Goal: Task Accomplishment & Management: Complete application form

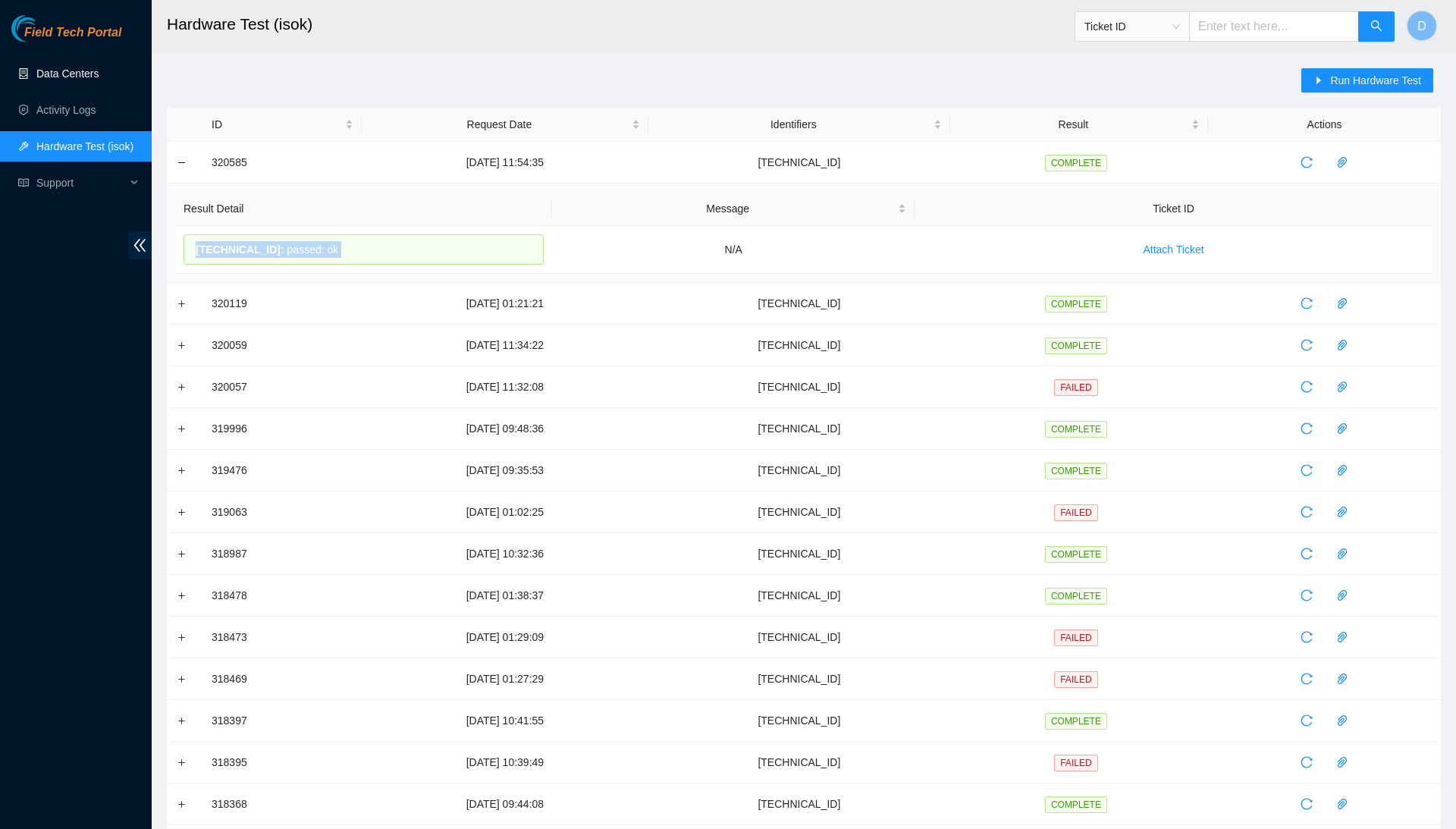
click at [99, 71] on link "Data Centers" at bounding box center [67, 73] width 62 height 12
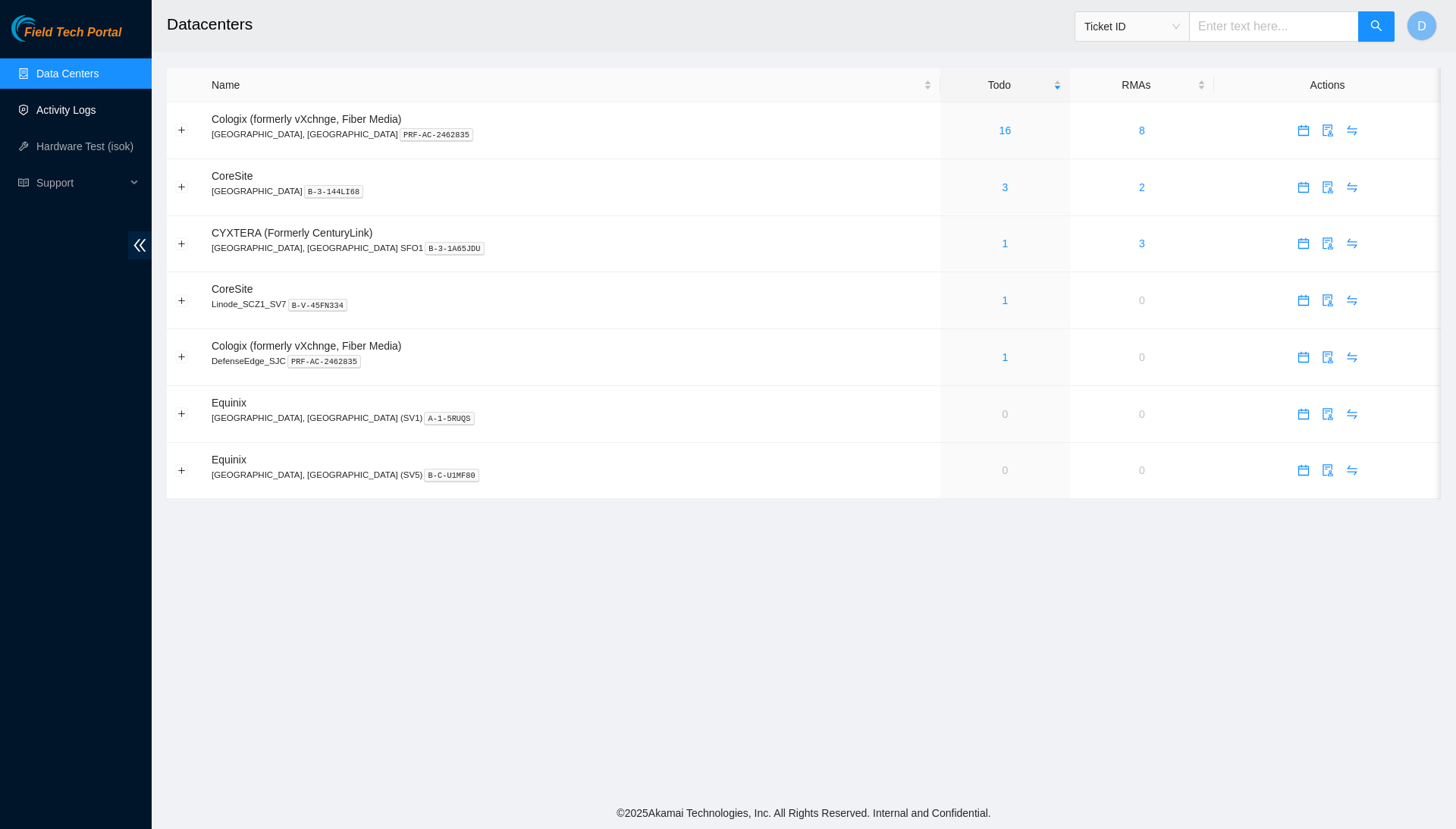
click at [96, 104] on link "Activity Logs" at bounding box center [66, 109] width 60 height 12
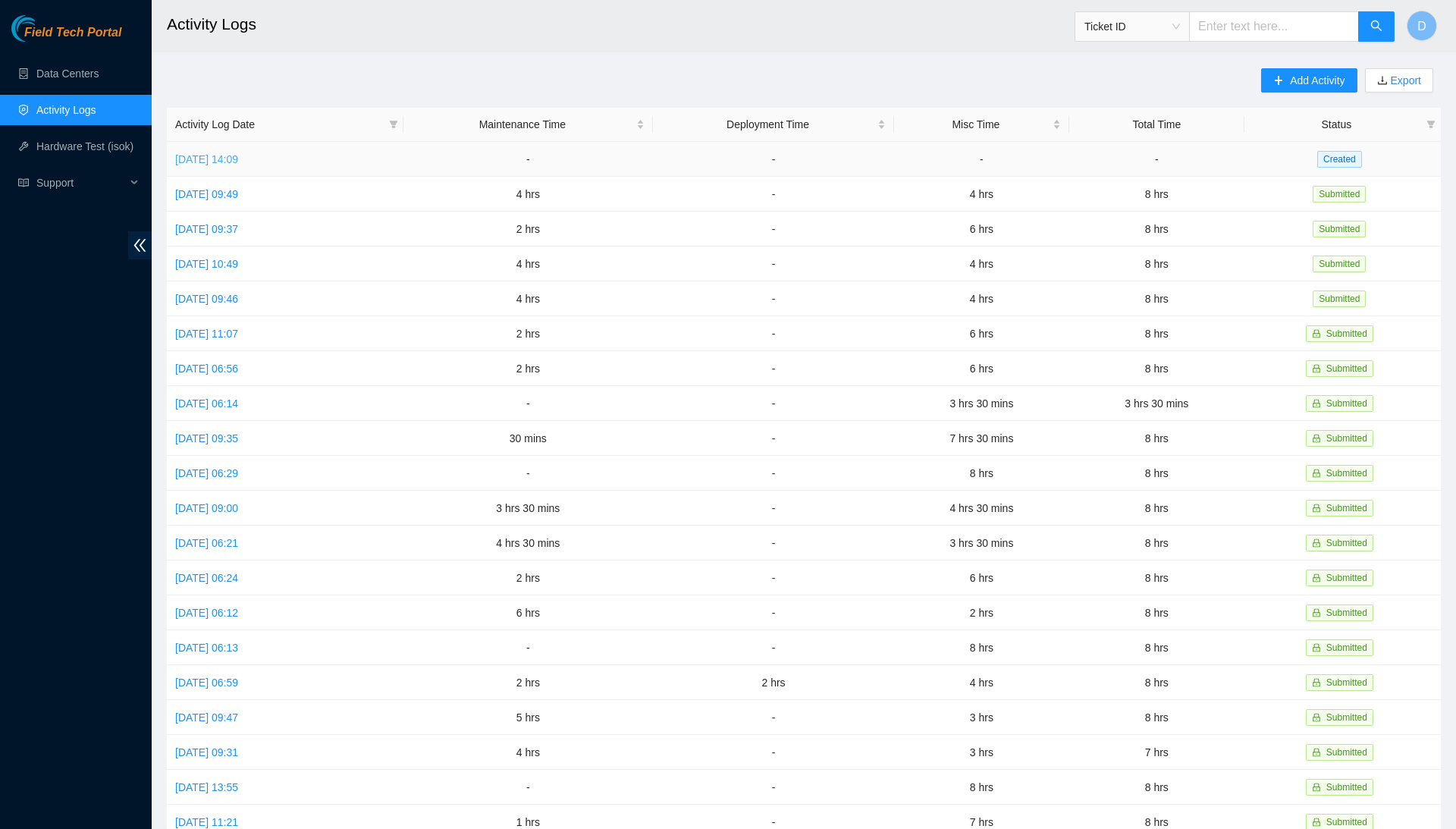
click at [230, 157] on link "[DATE] 14:09" at bounding box center [207, 159] width 63 height 12
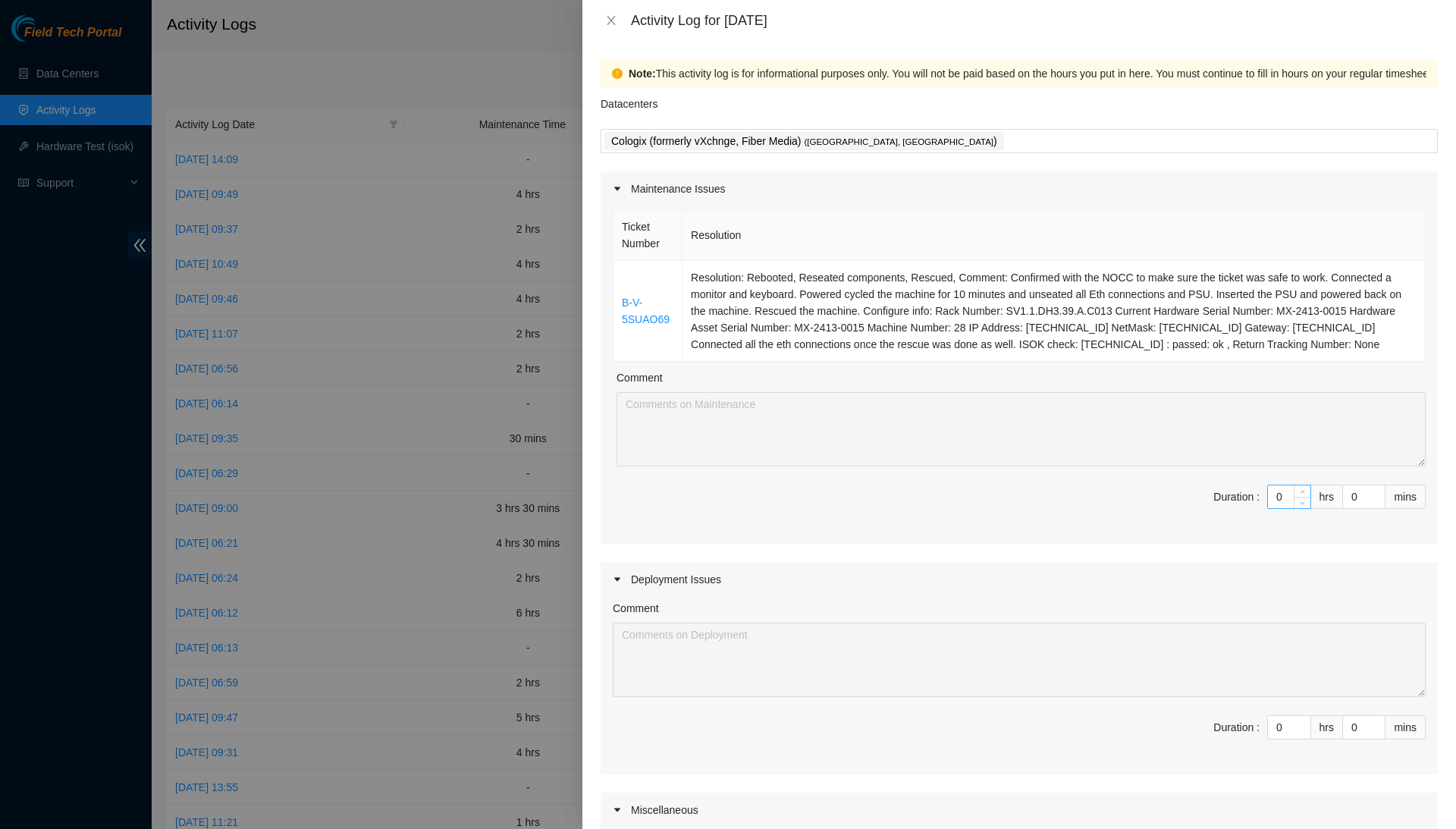
click at [1286, 505] on input "0" at bounding box center [1289, 497] width 43 height 22
type input "2"
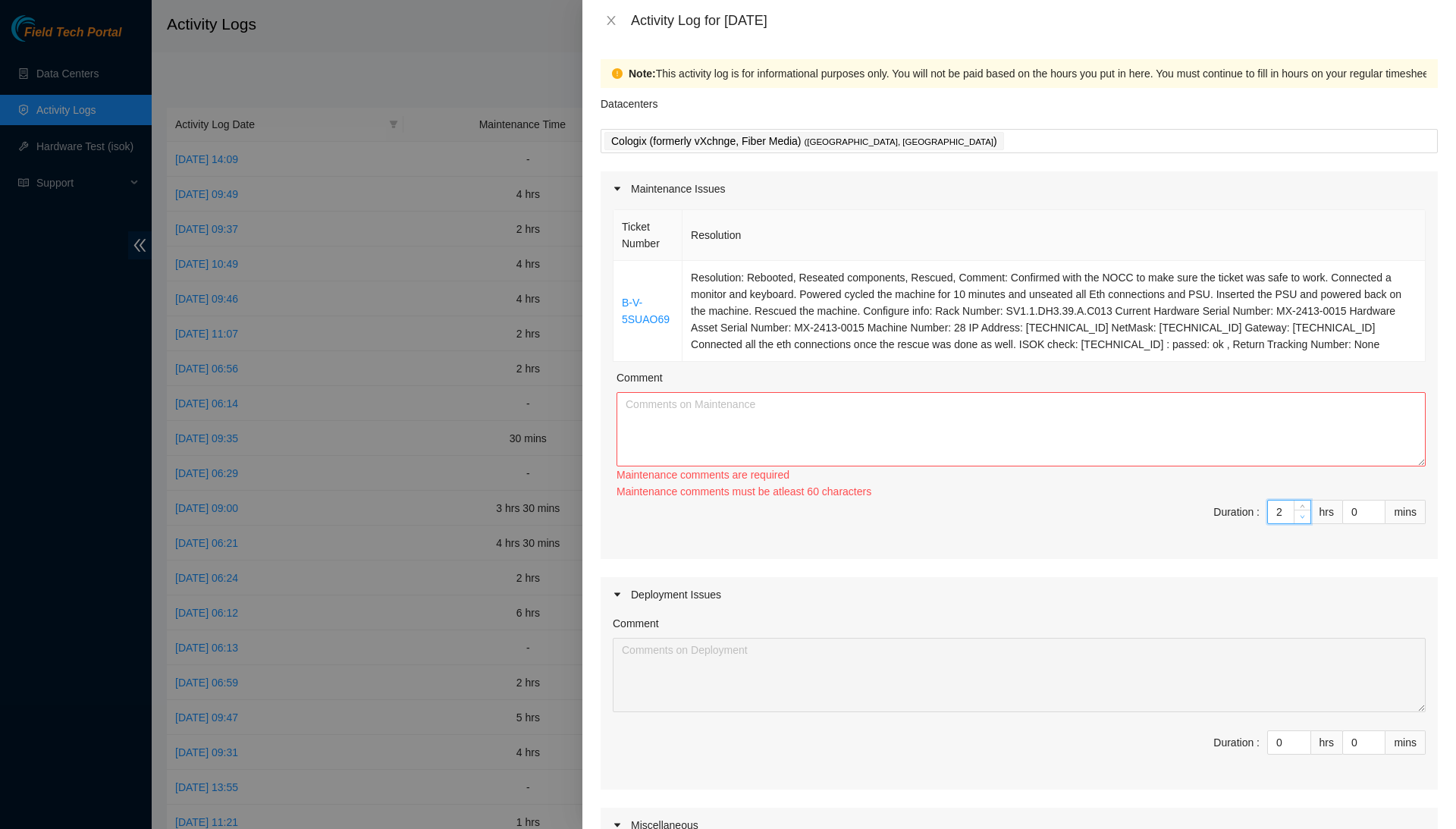
type input "0"
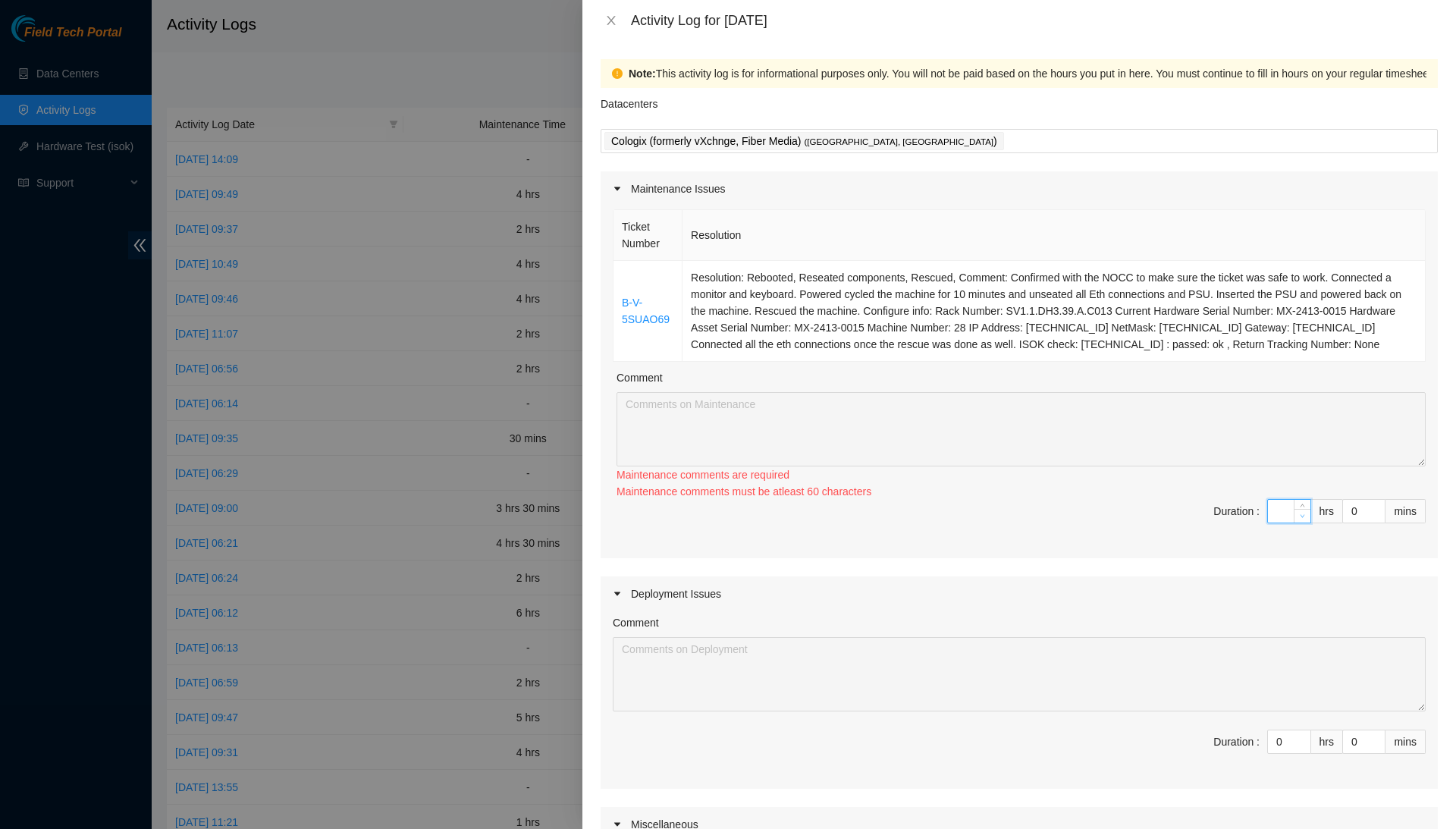
type input "1"
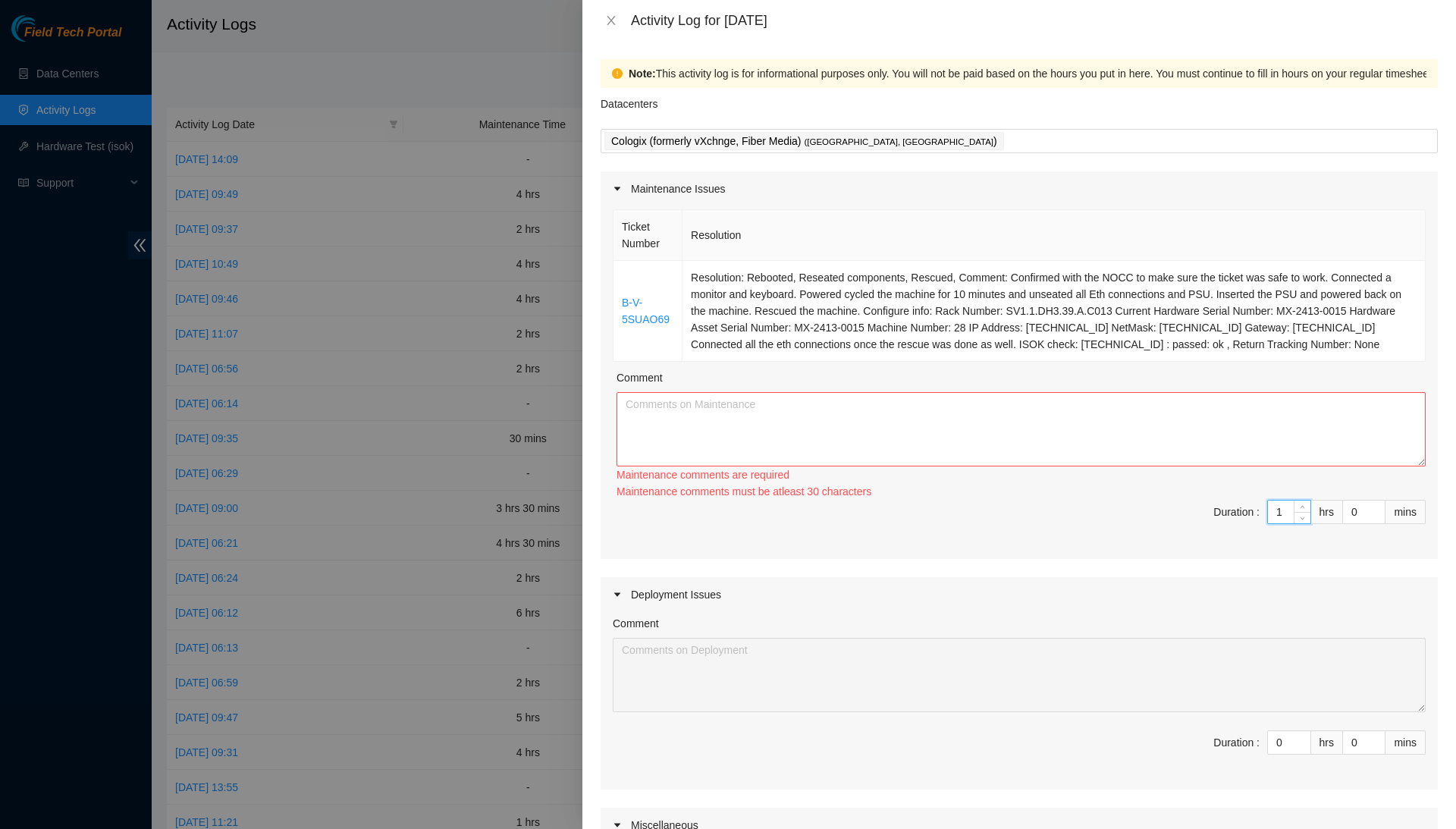
type input "0"
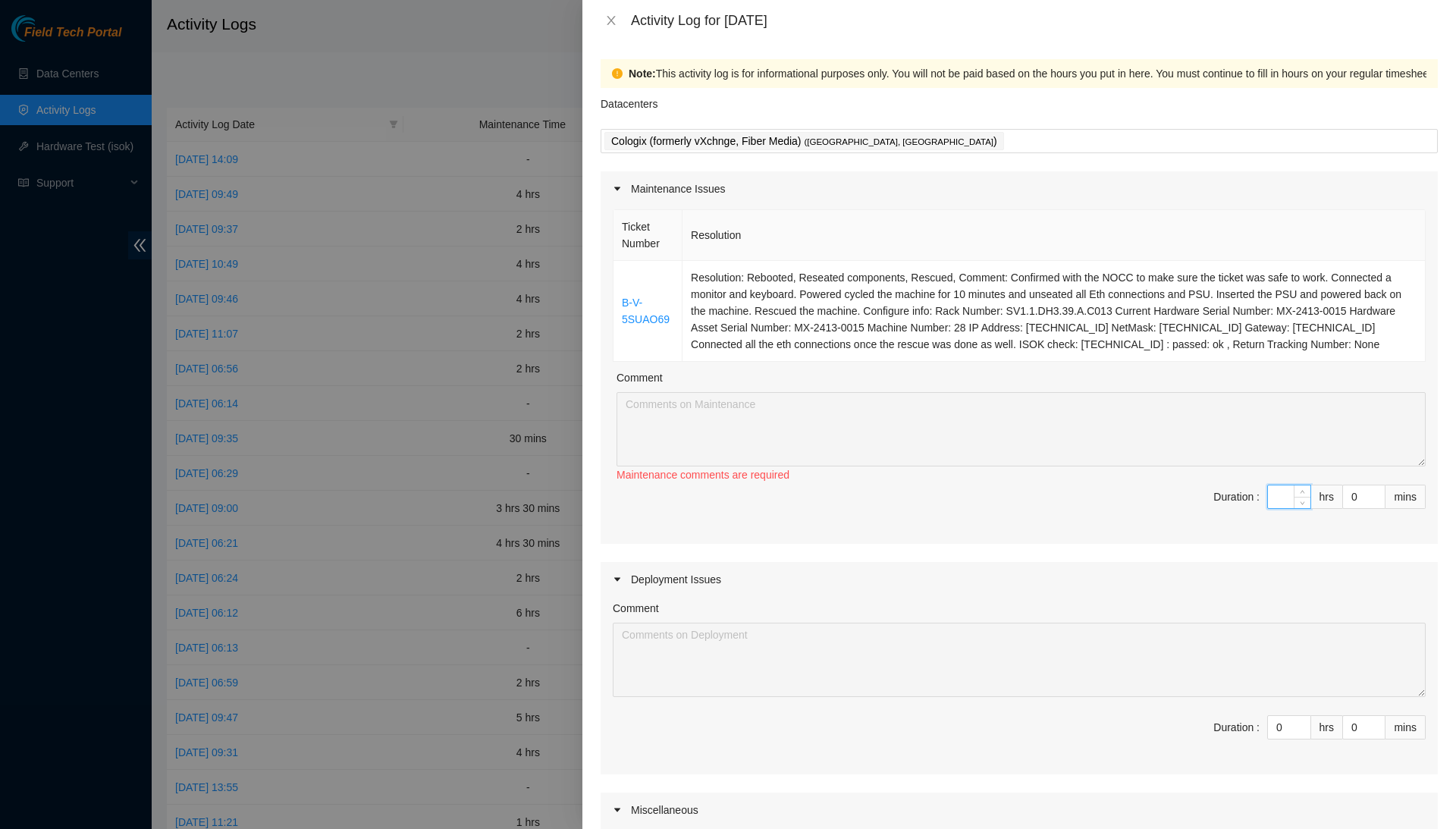
type input "2"
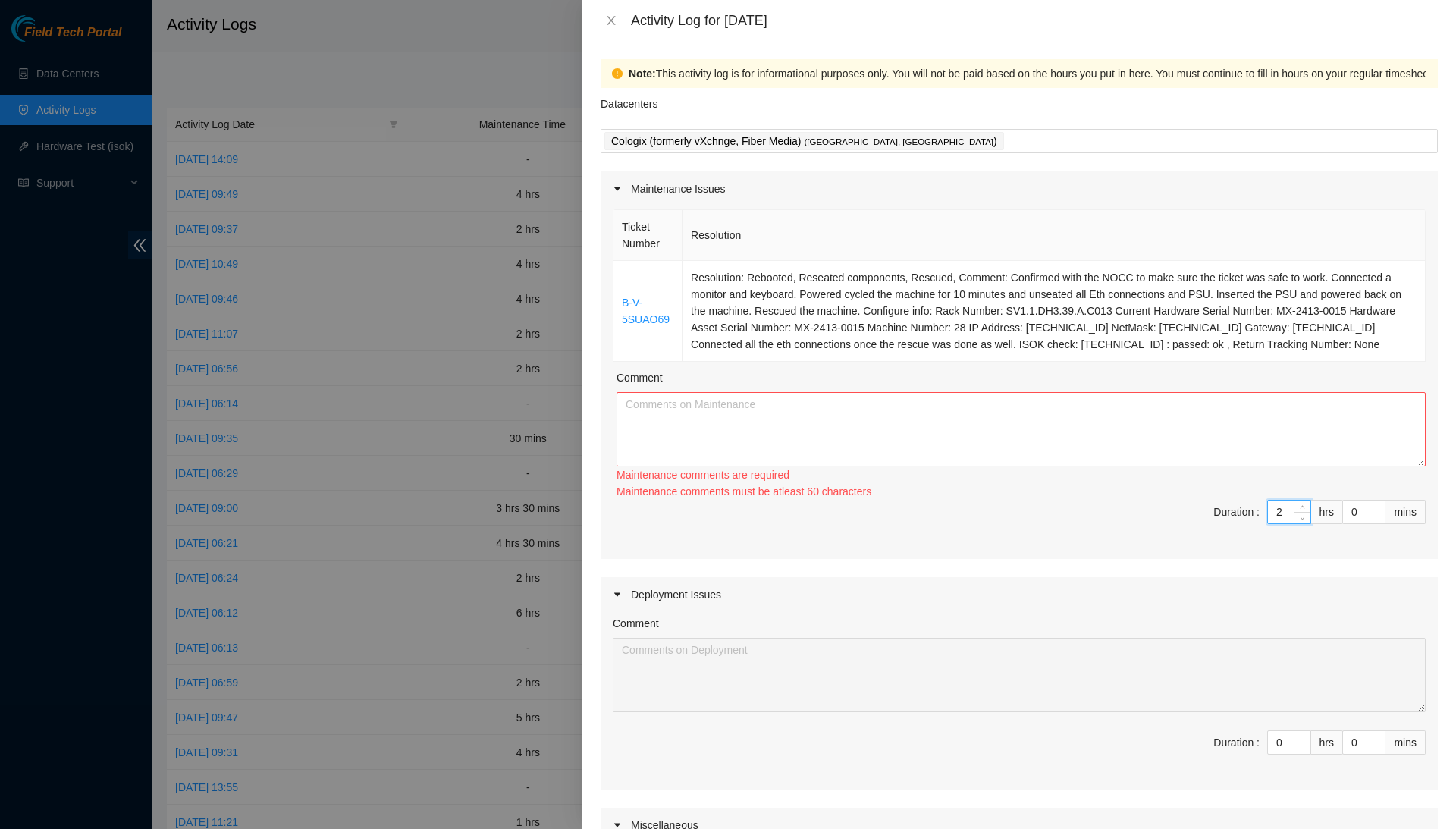
type input "2"
click at [1336, 435] on textarea "Comment" at bounding box center [1021, 430] width 809 height 75
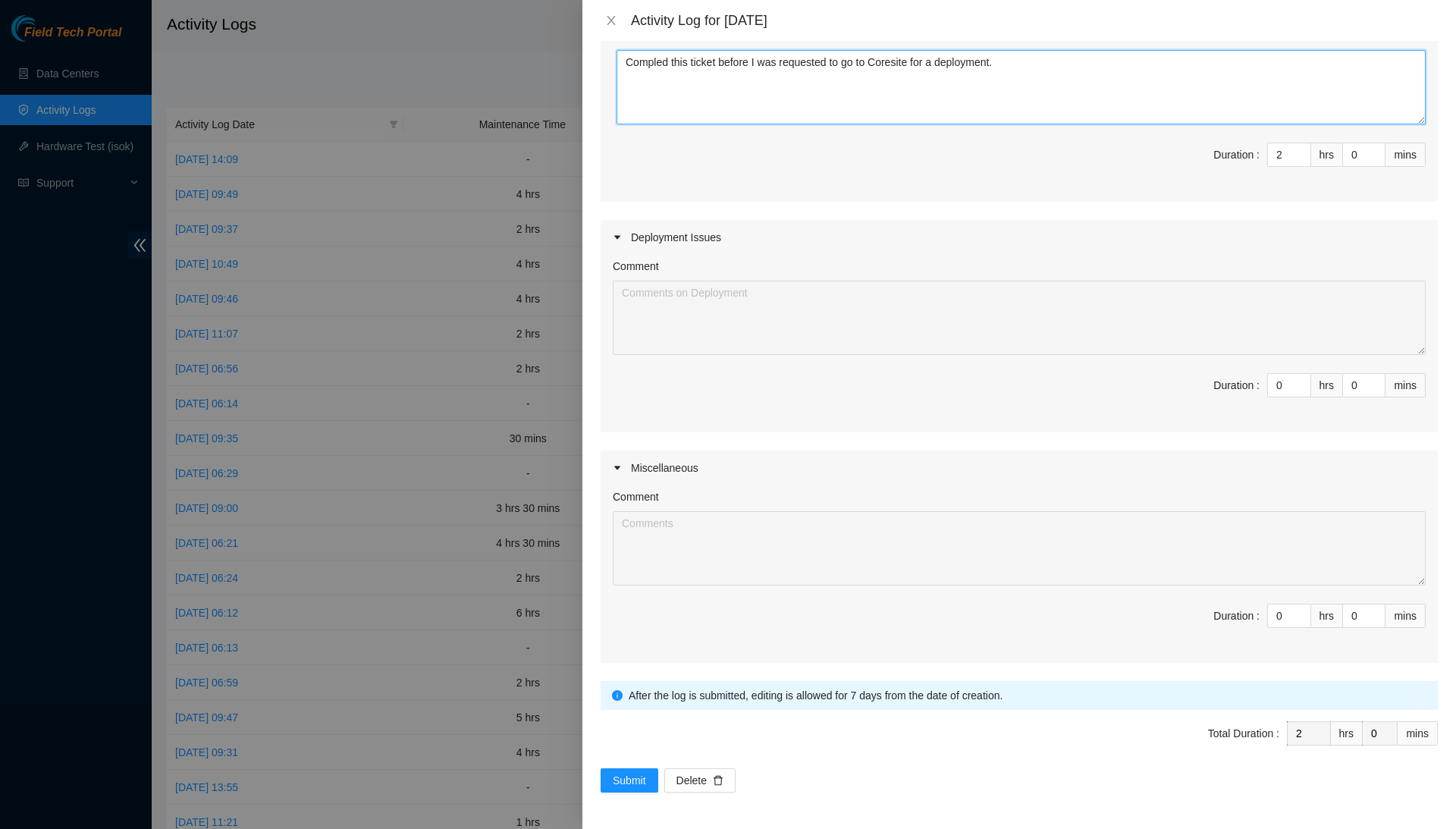
scroll to position [352, 0]
type textarea "Compled this ticket before I was requested to go to Coresite for a deployment."
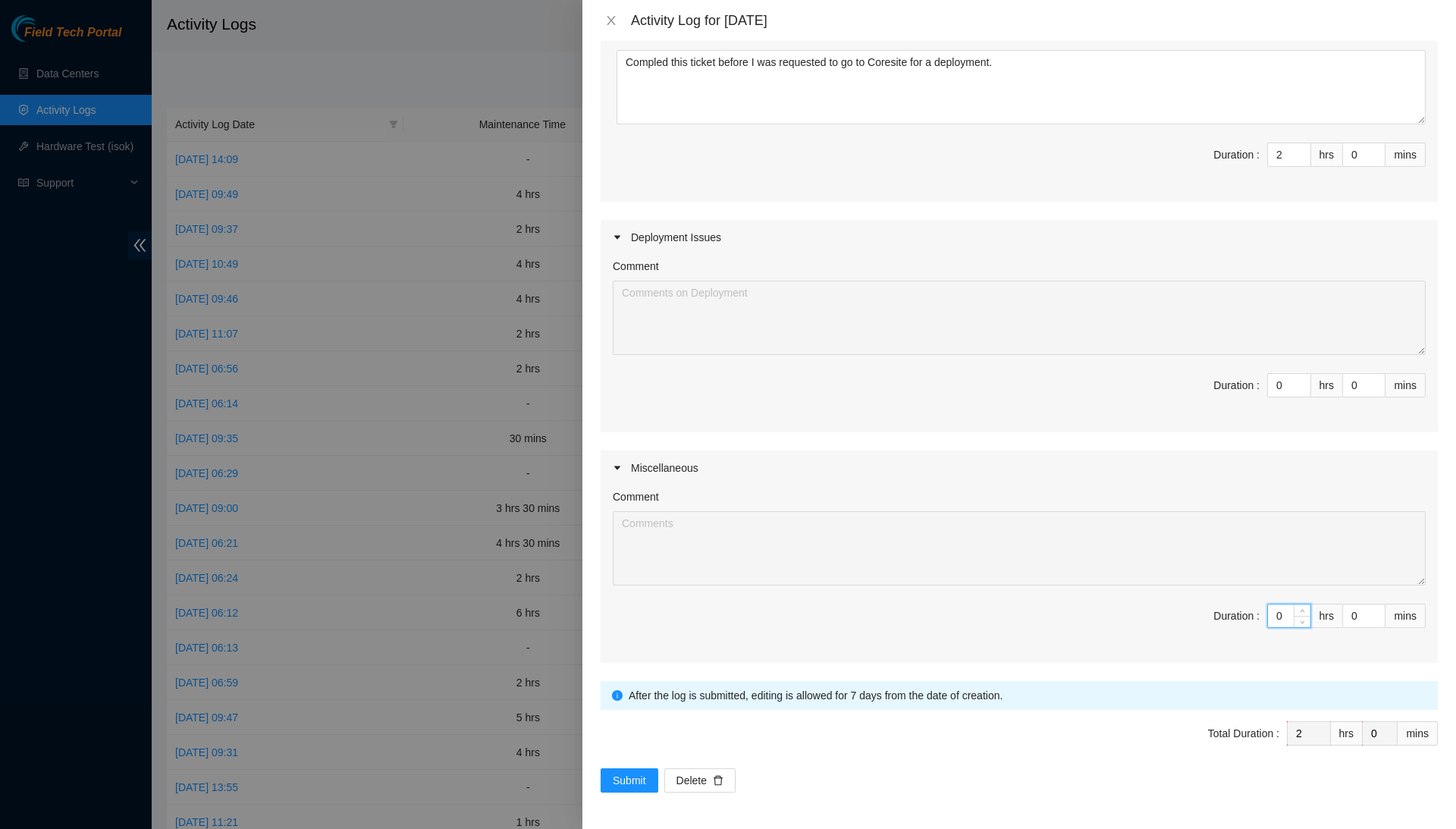
click at [1286, 621] on input "0" at bounding box center [1289, 615] width 43 height 22
type input "6"
type input "8"
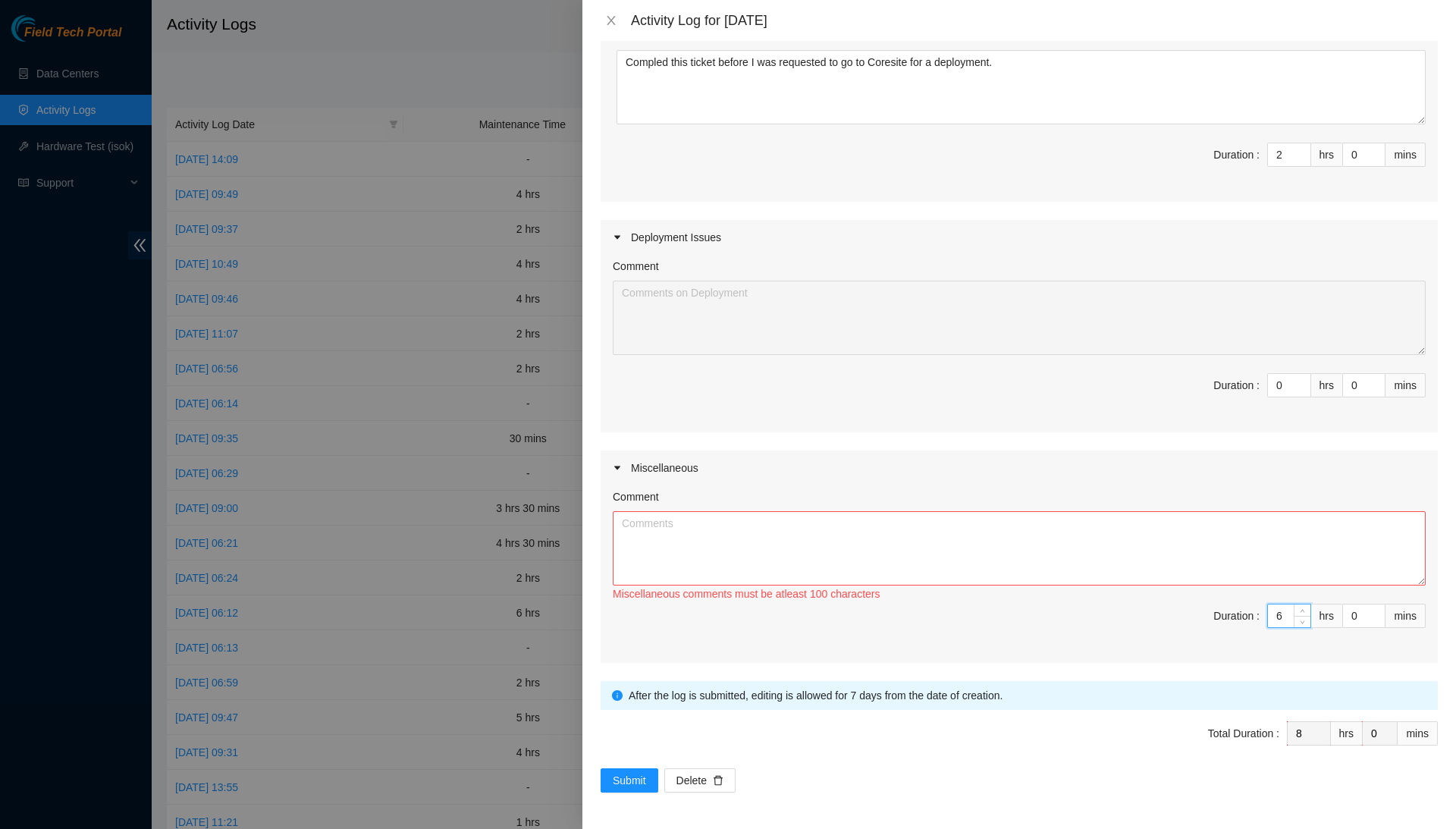
type input "6"
click at [1291, 534] on textarea "Comment" at bounding box center [1019, 548] width 813 height 75
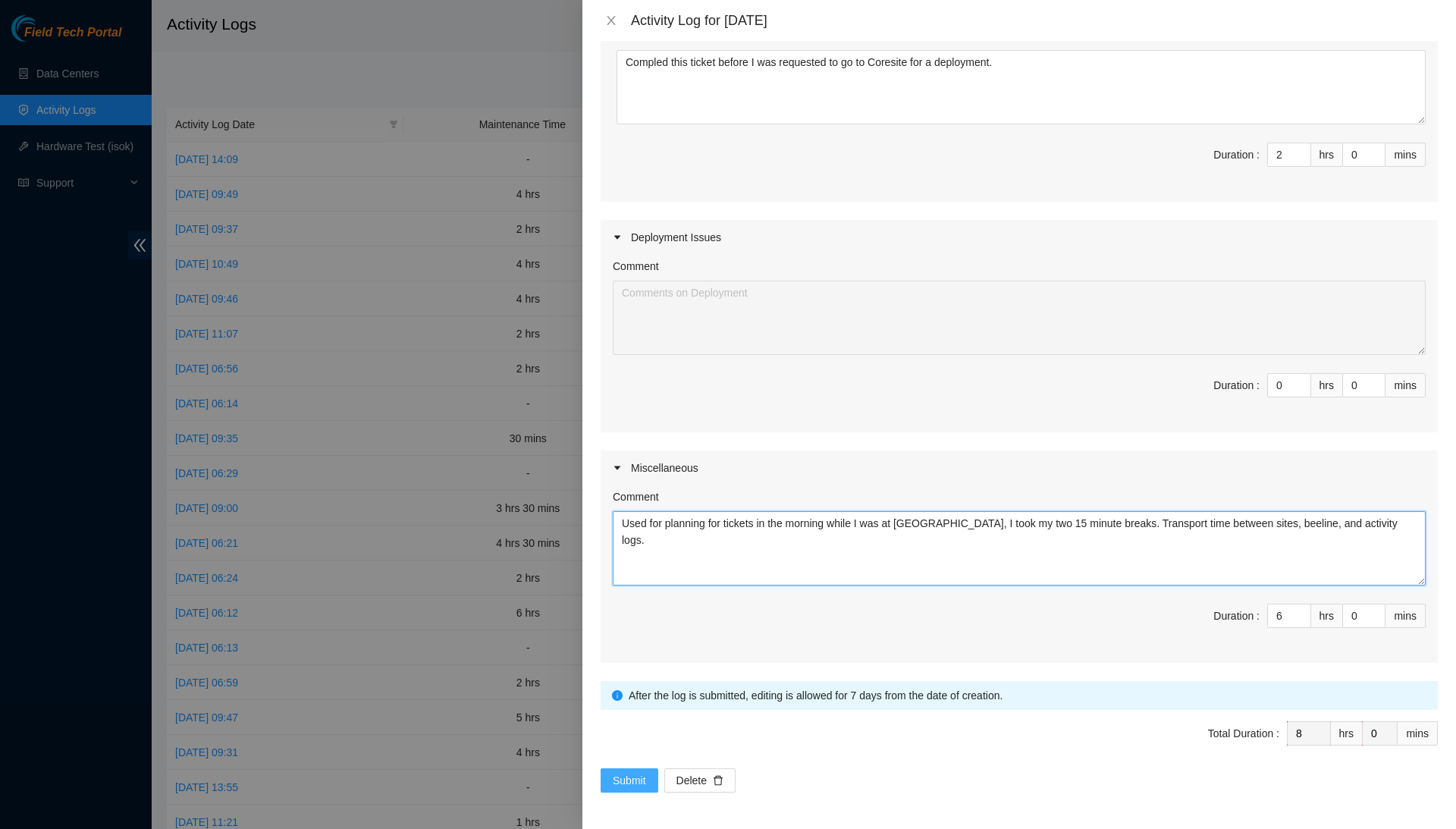
type textarea "Used for planning for tickets in the morning while I was at Cologix, I took my …"
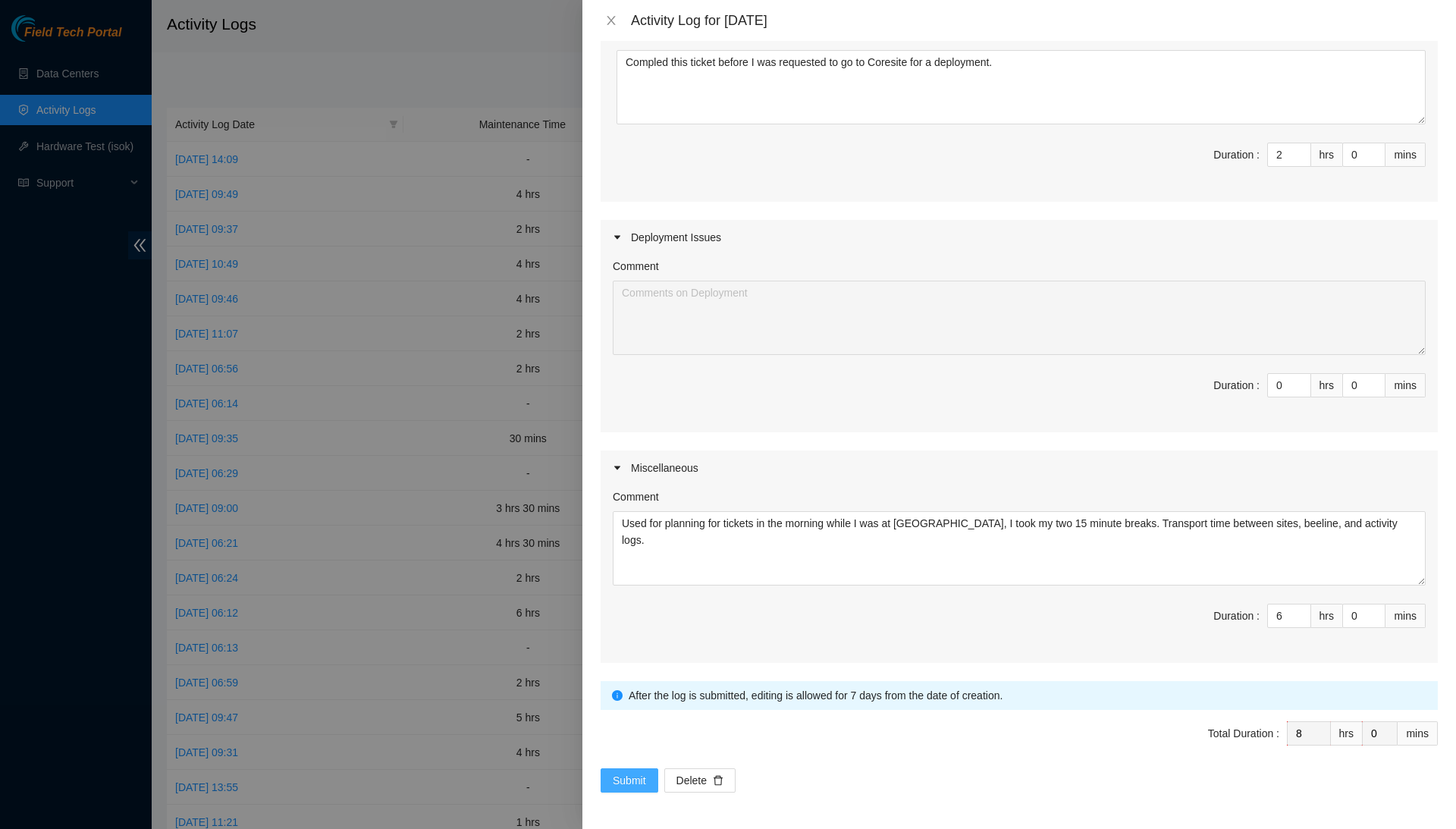
click at [646, 777] on span "Submit" at bounding box center [629, 781] width 34 height 17
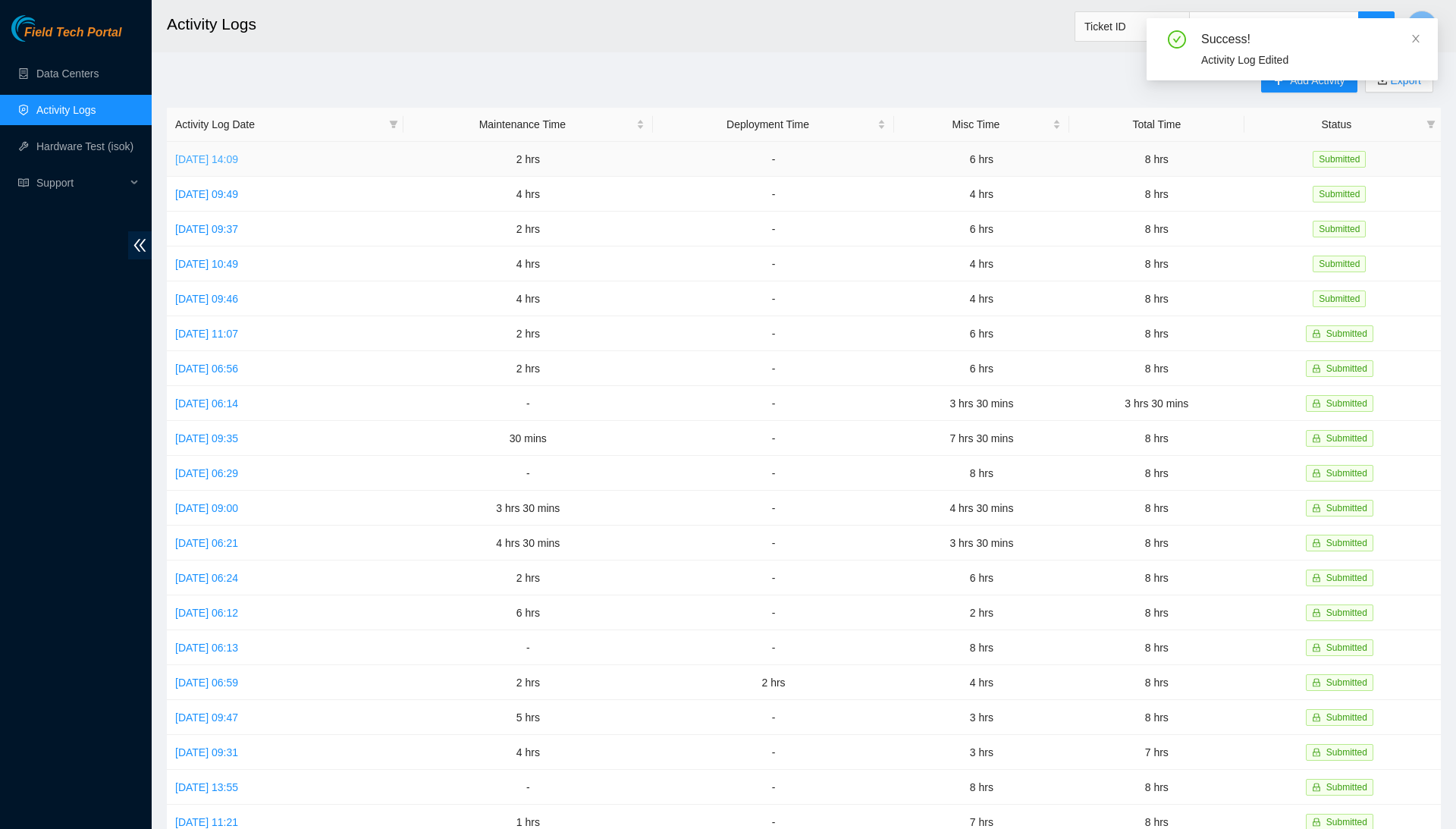
click at [238, 156] on link "Fri, 08 Aug 2025 14:09" at bounding box center [207, 159] width 63 height 12
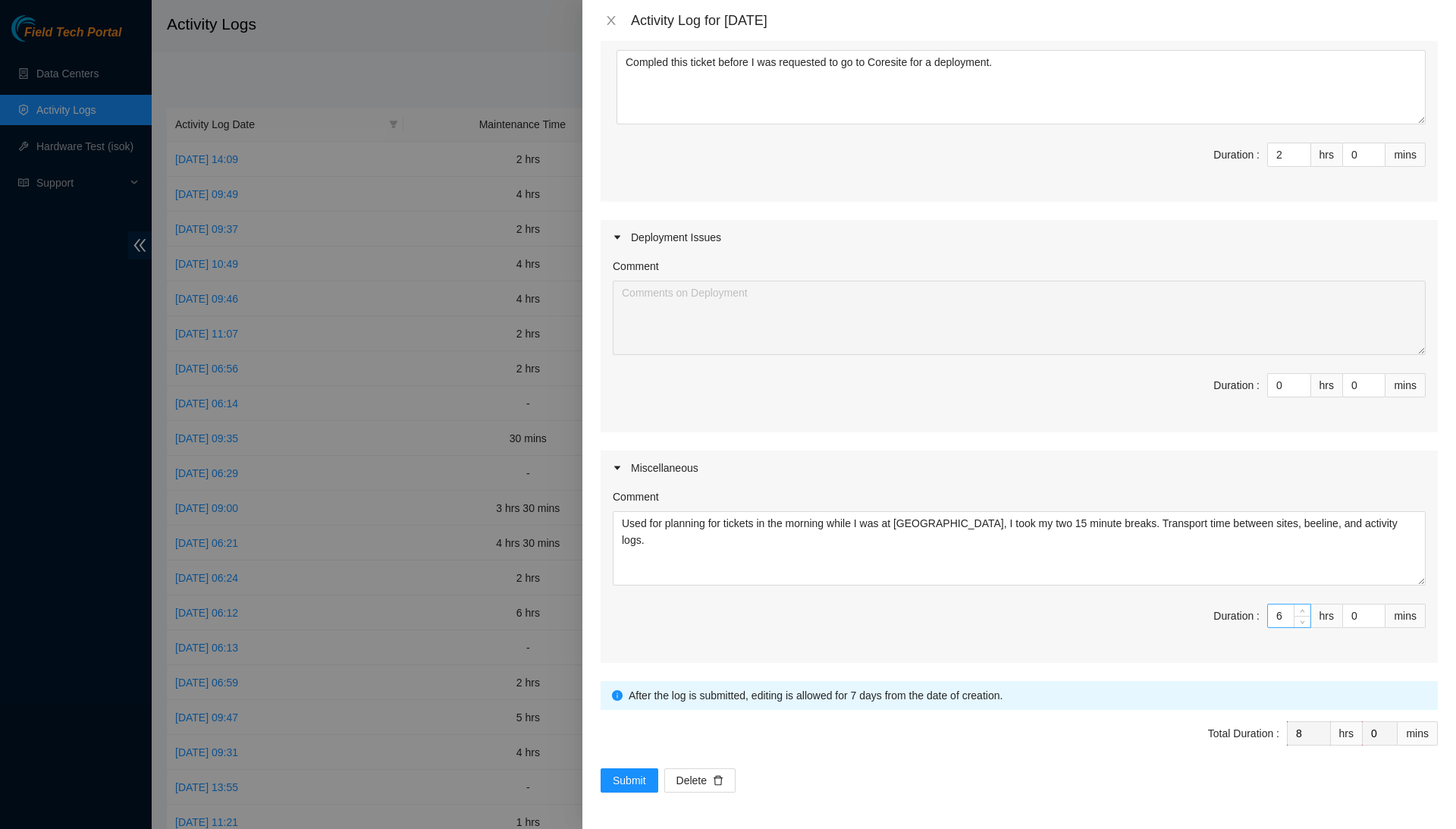
click at [1282, 616] on input "6" at bounding box center [1289, 615] width 43 height 22
type input "2"
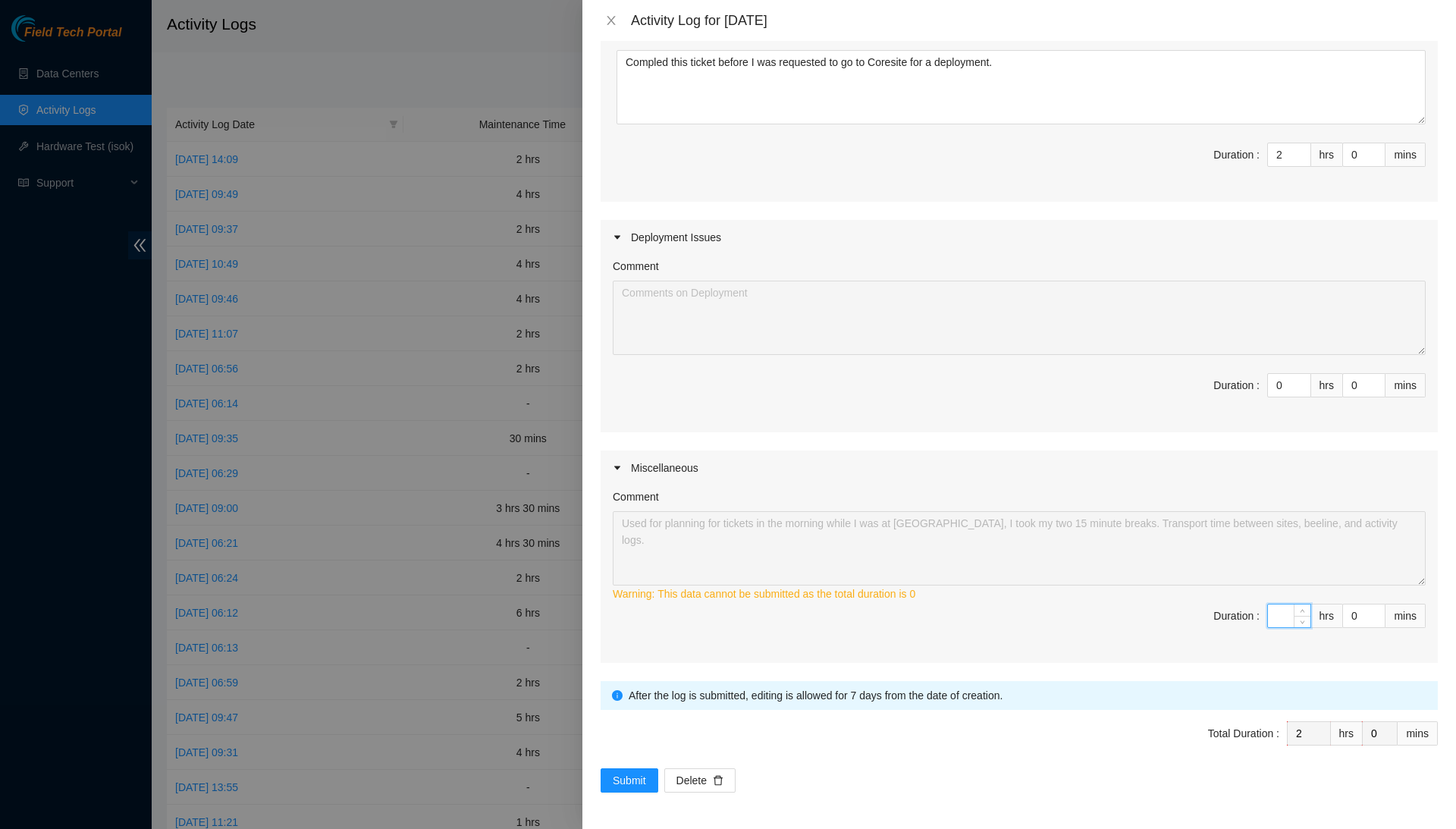
type input "3"
type input "5"
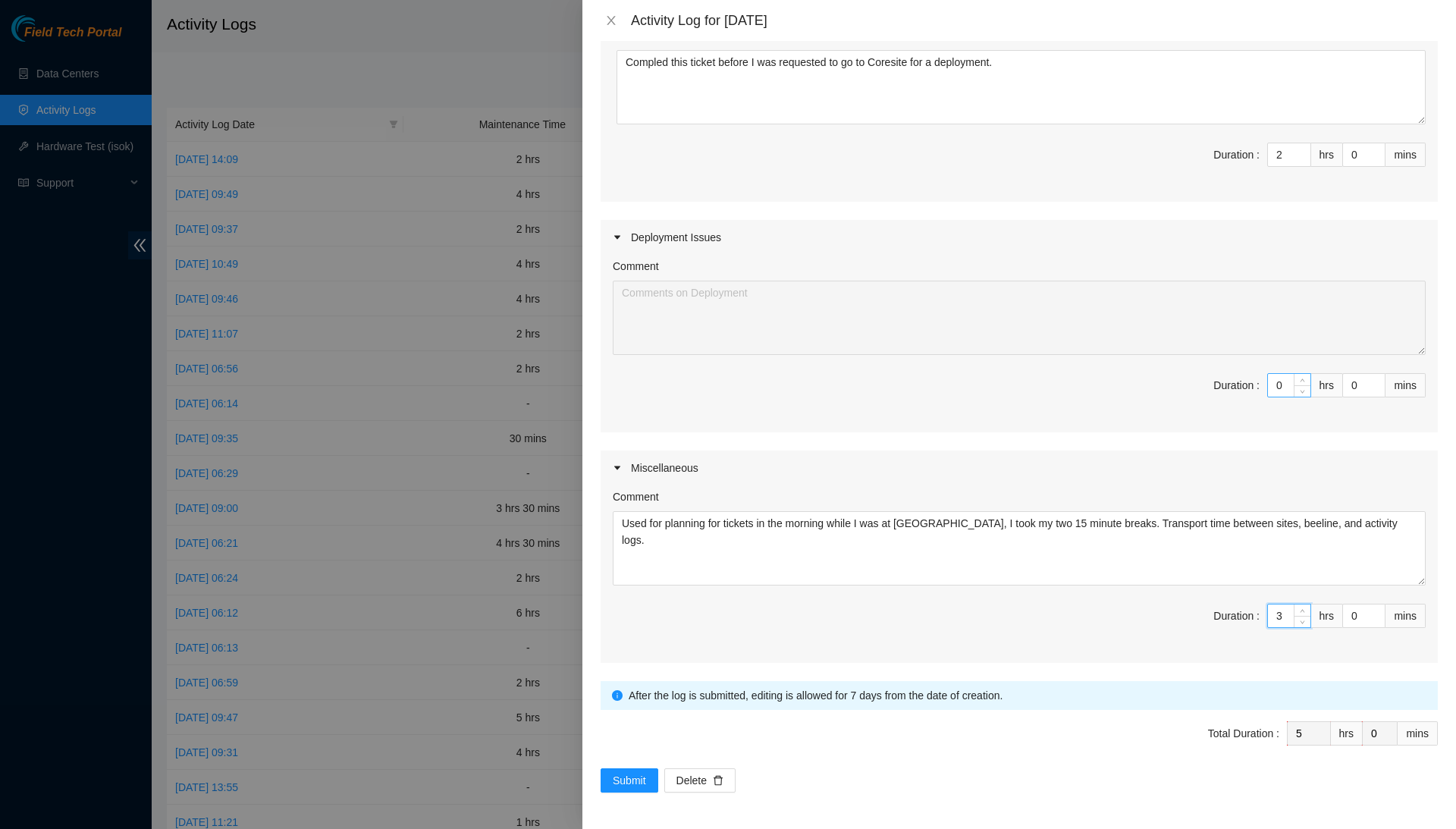
type input "3"
click at [1284, 380] on input "0" at bounding box center [1289, 385] width 43 height 22
type input "3"
type input "8"
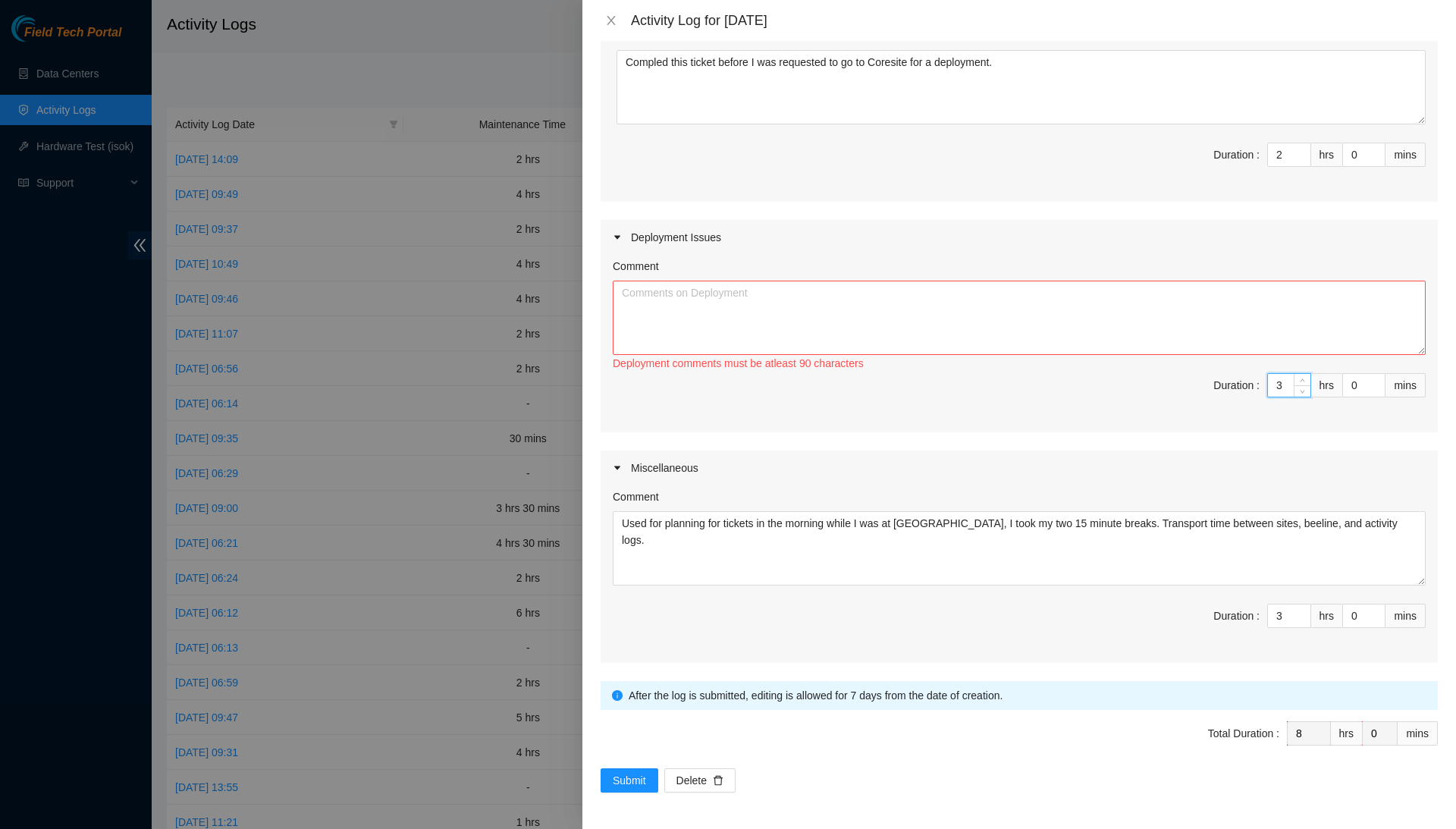
type input "3"
click at [1297, 315] on textarea "Comment" at bounding box center [1019, 318] width 813 height 75
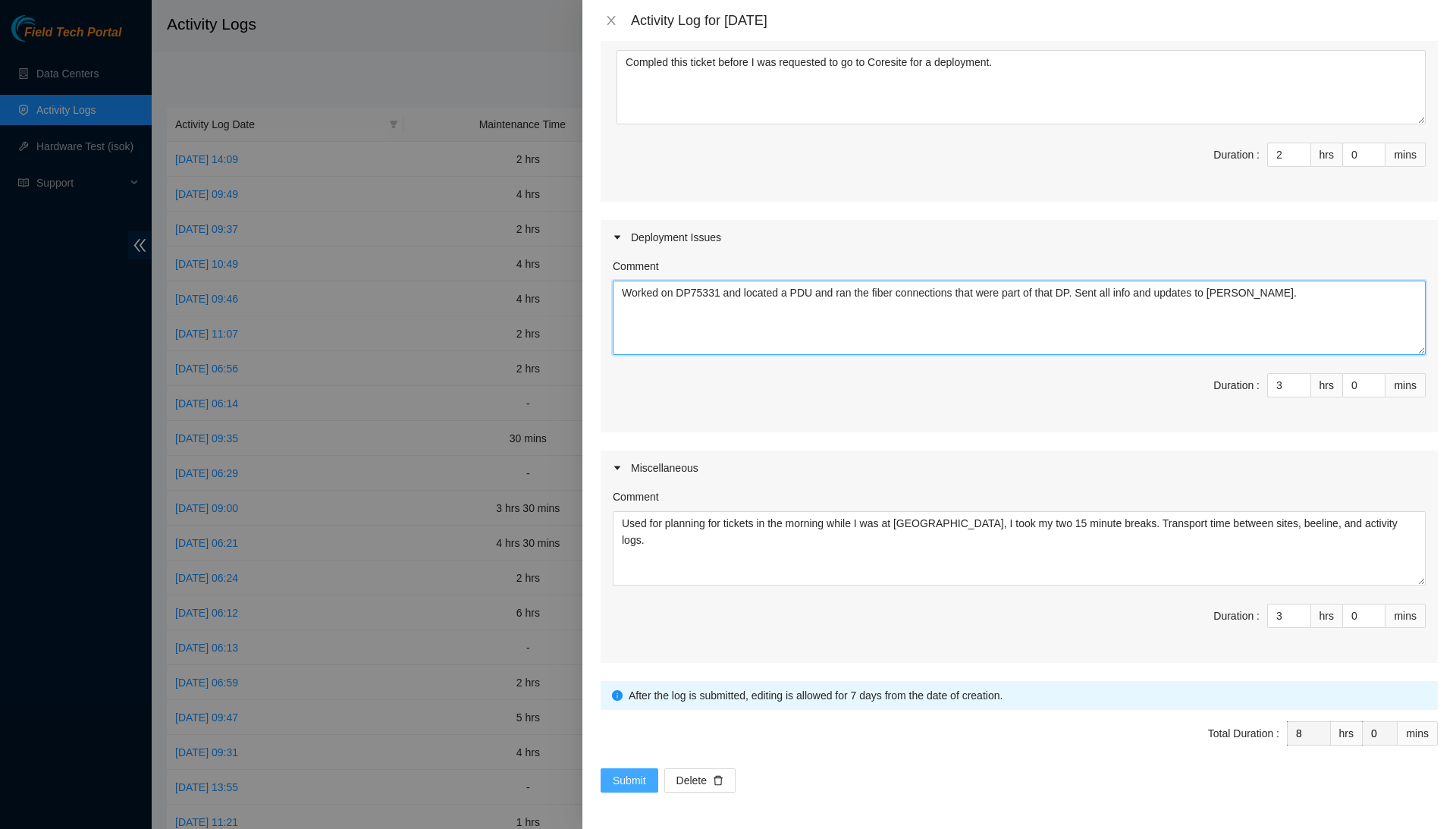
type textarea "Worked on DP75331 and located a PDU and ran the fiber connections that were par…"
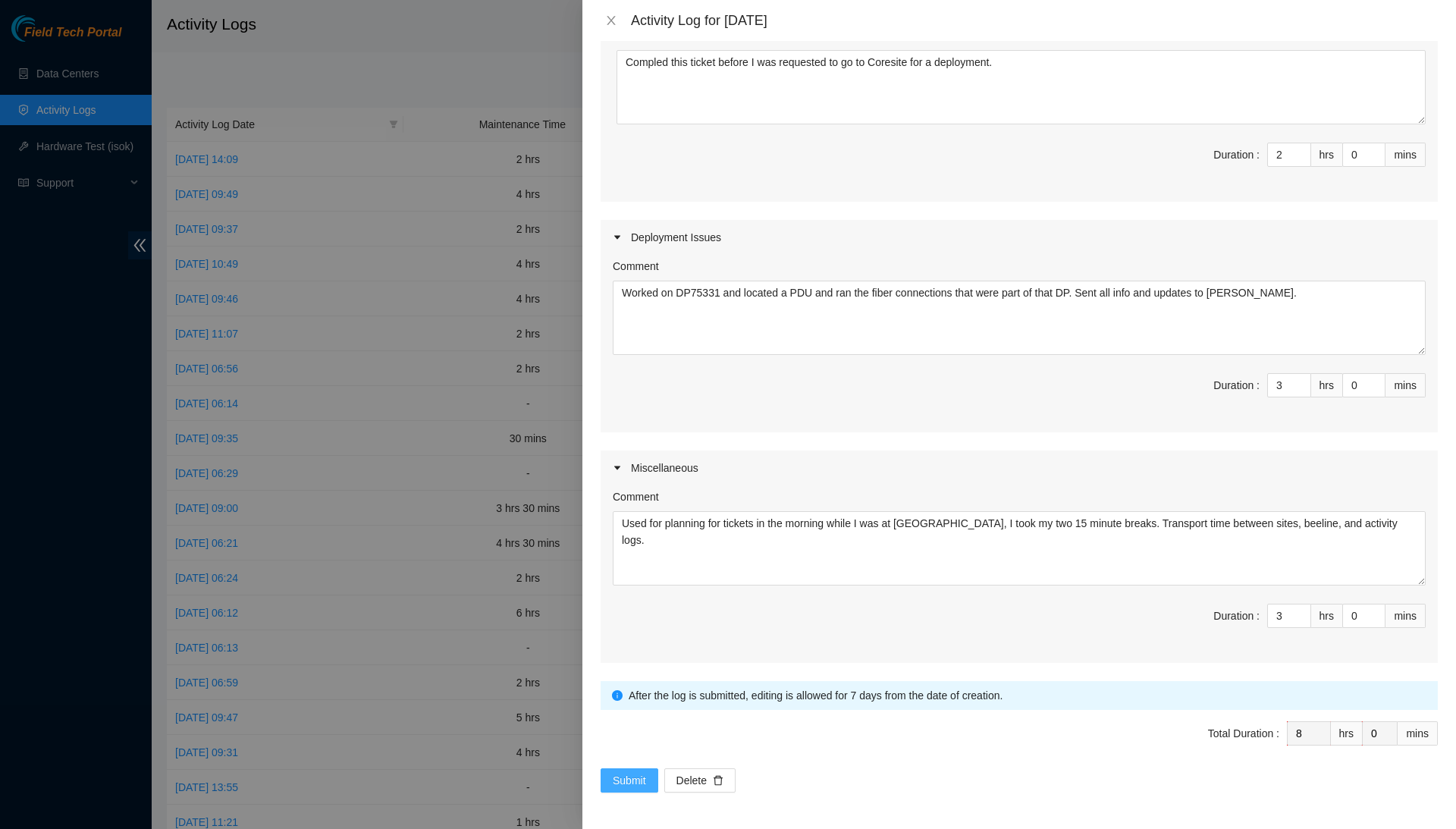
click at [640, 783] on span "Submit" at bounding box center [629, 781] width 34 height 17
